Goal: Navigation & Orientation: Go to known website

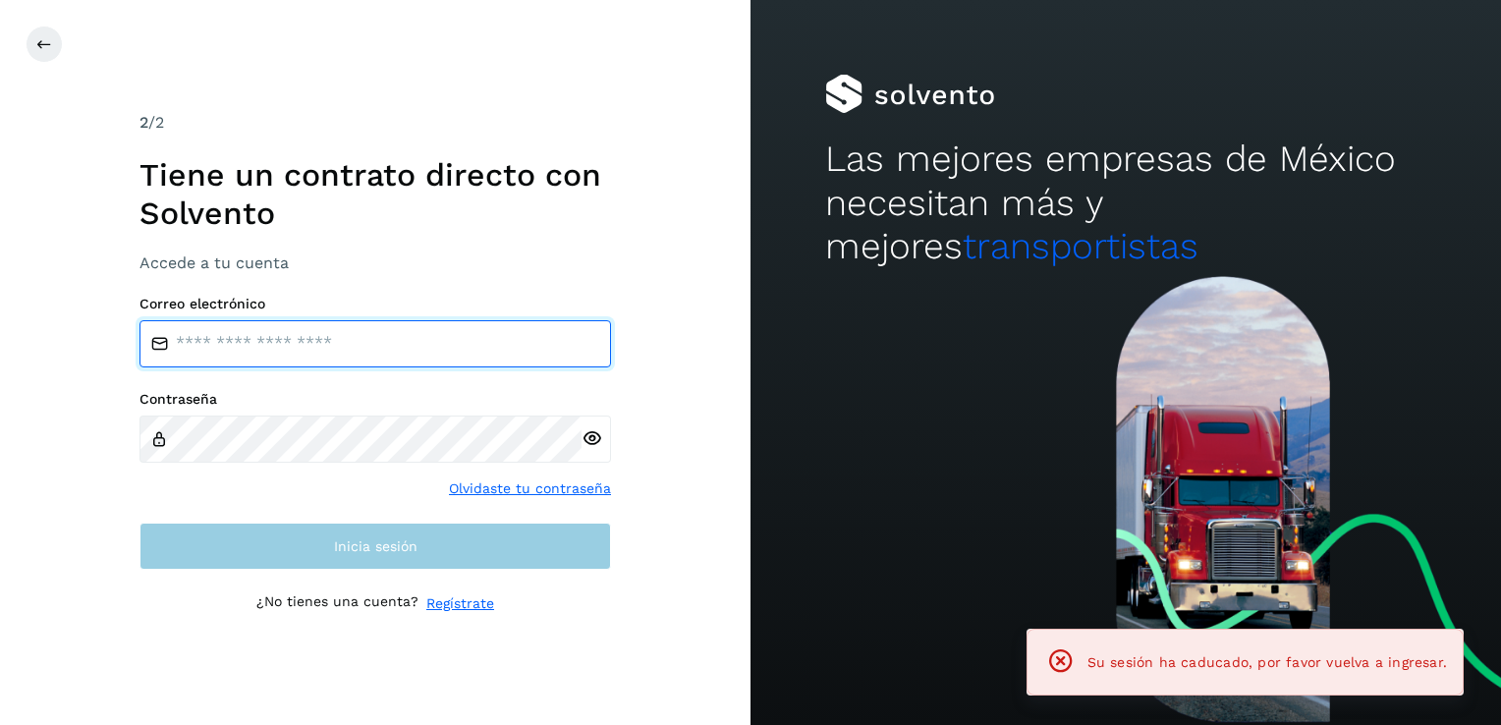
type input "**********"
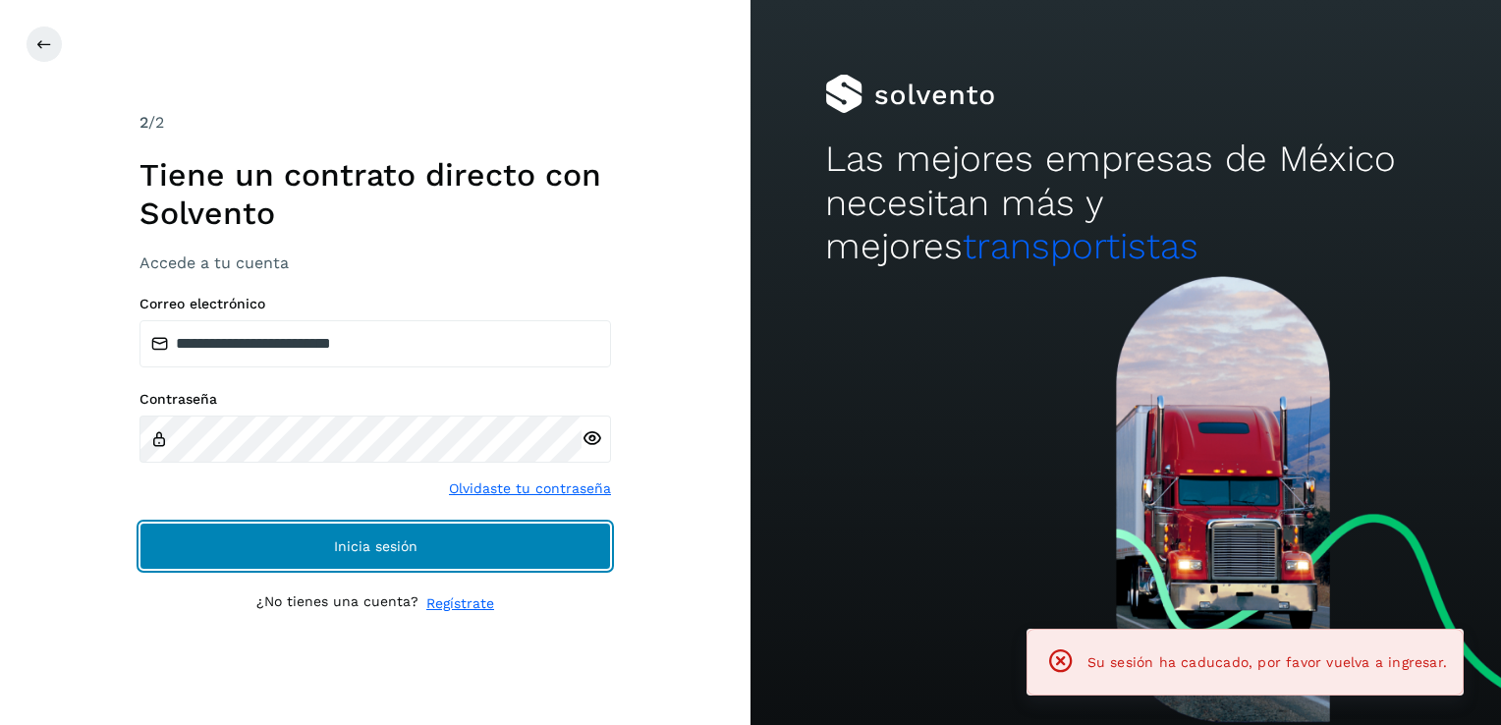
click at [366, 548] on span "Inicia sesión" at bounding box center [375, 546] width 83 height 14
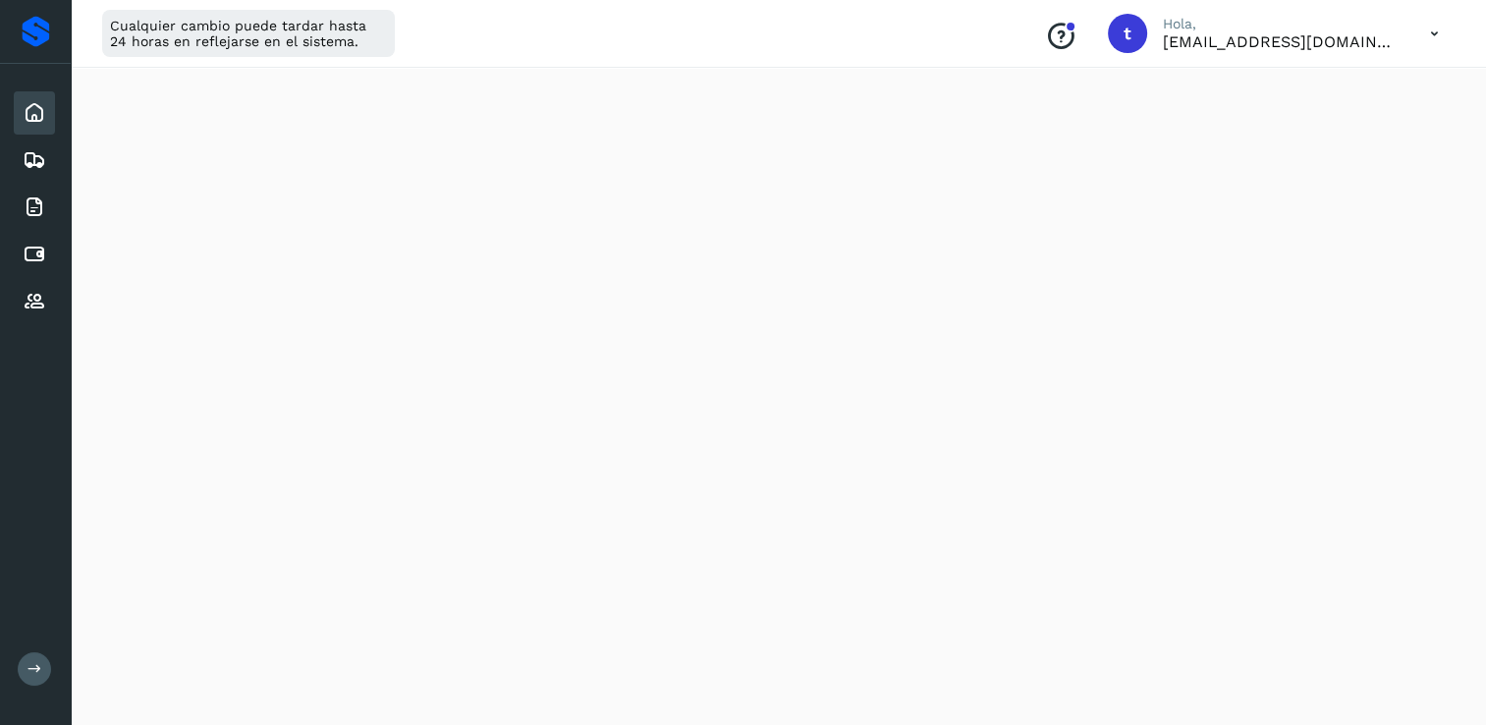
scroll to position [1175, 0]
